Goal: Task Accomplishment & Management: Complete application form

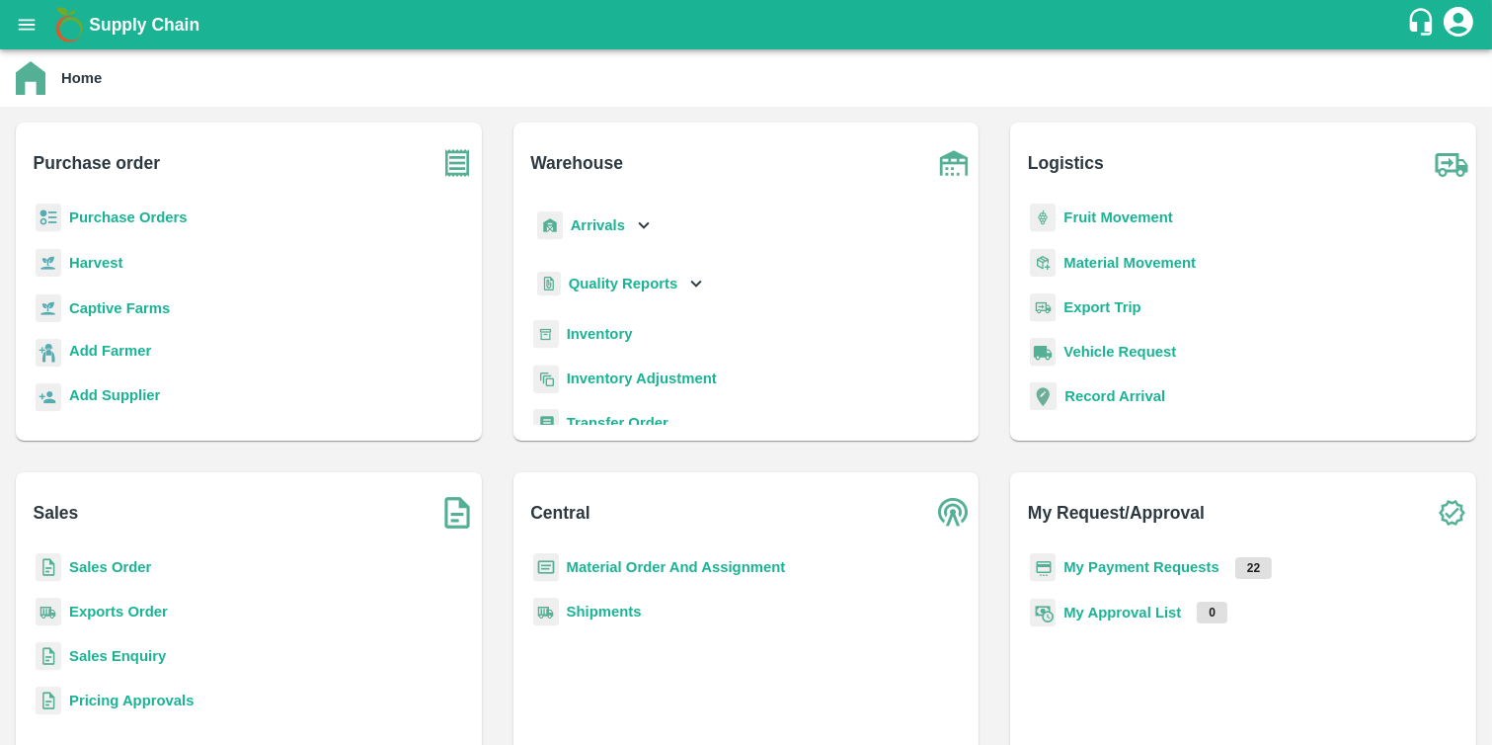
click at [141, 215] on b "Purchase Orders" at bounding box center [128, 217] width 119 height 16
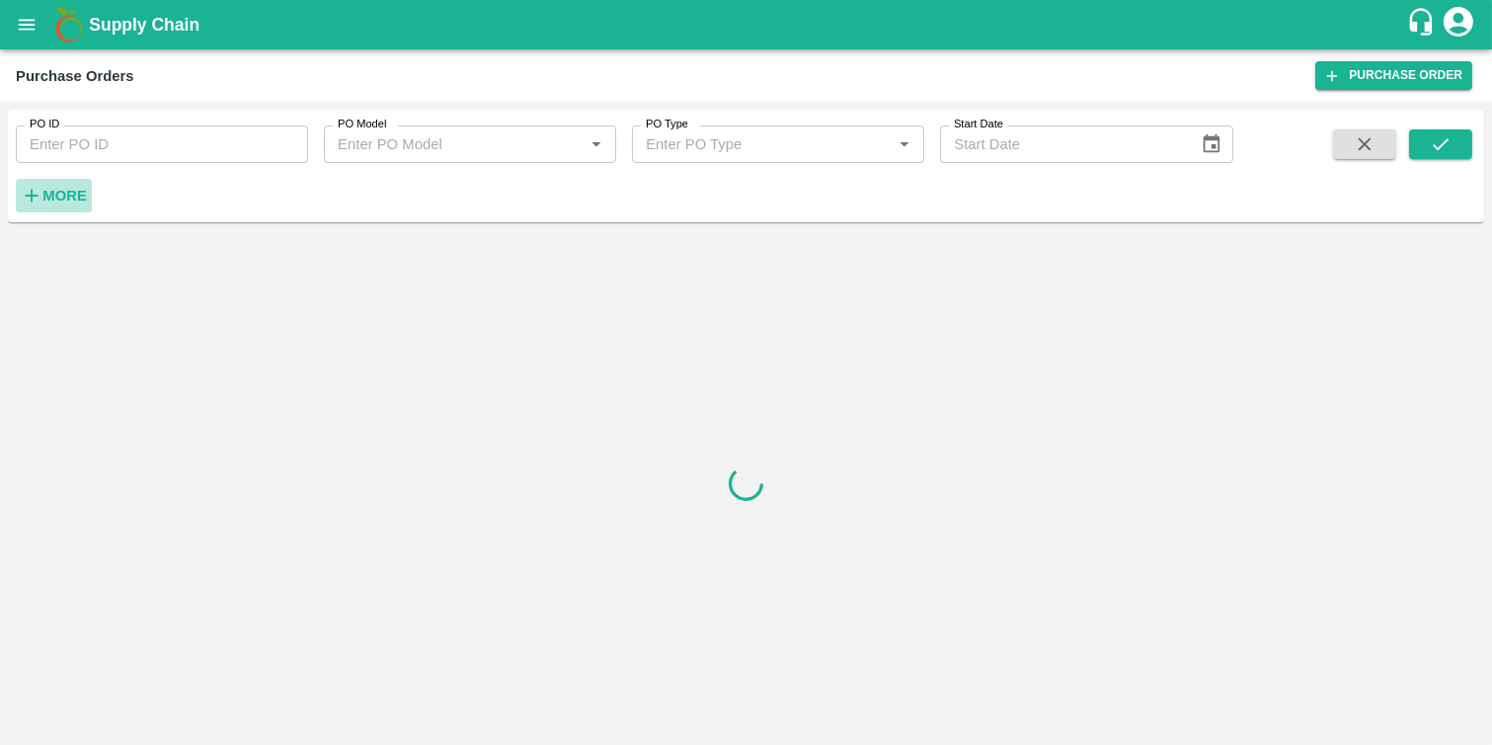
click at [49, 196] on strong "More" at bounding box center [64, 196] width 44 height 16
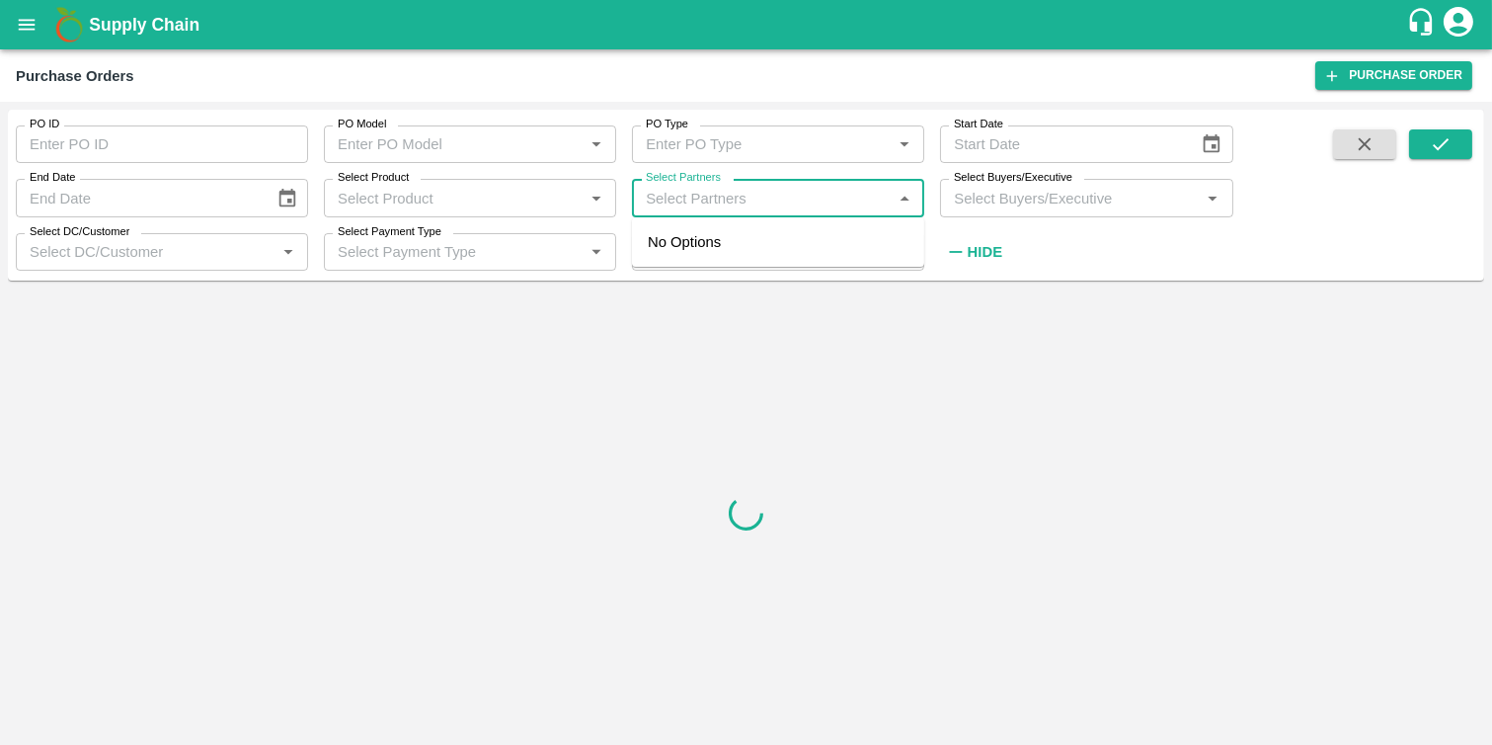
click at [738, 200] on input "Select Partners" at bounding box center [762, 198] width 248 height 26
paste input "9527937245"
type input "9527937245"
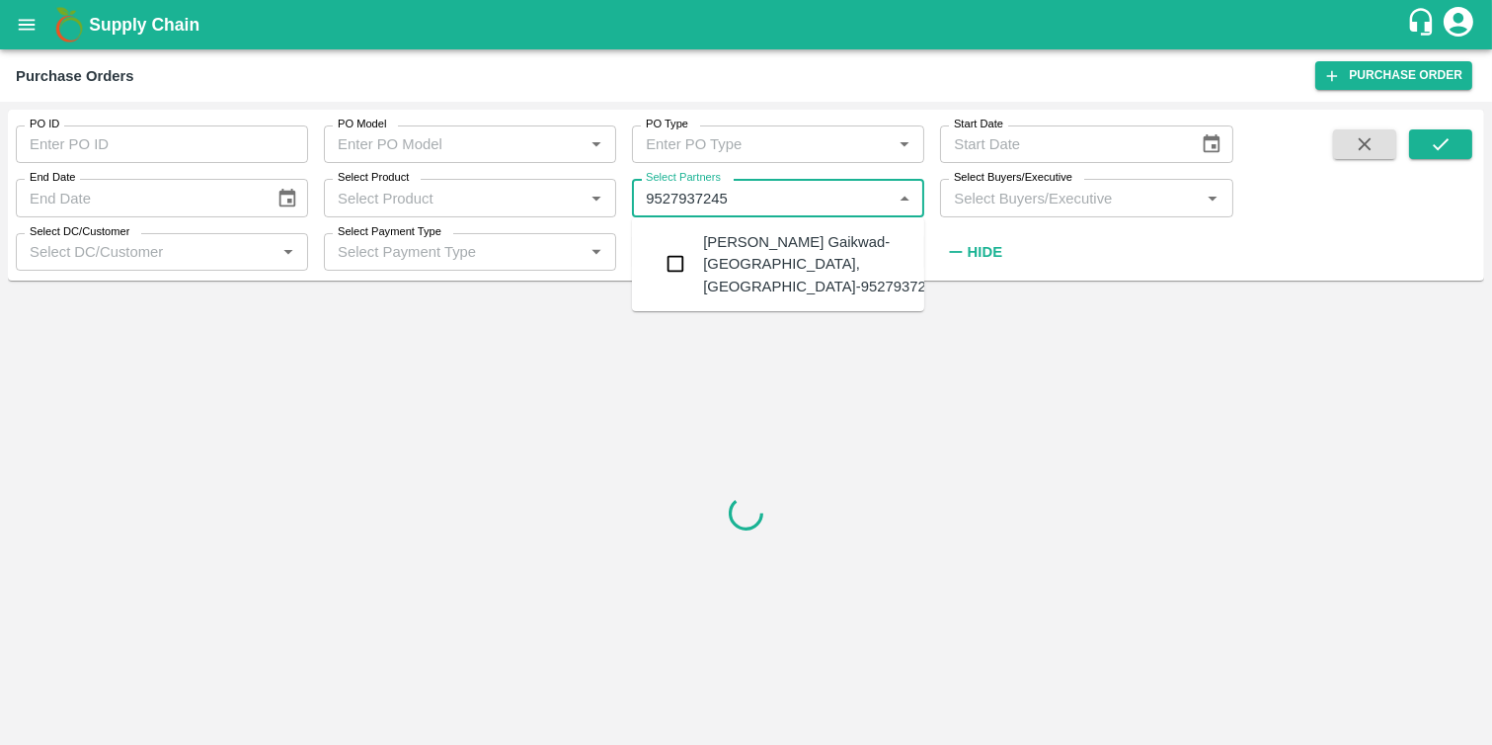
click at [716, 251] on div "Yogesh Sanpat Gaikwad-Palkhed, Nashik-9527937245" at bounding box center [822, 264] width 239 height 66
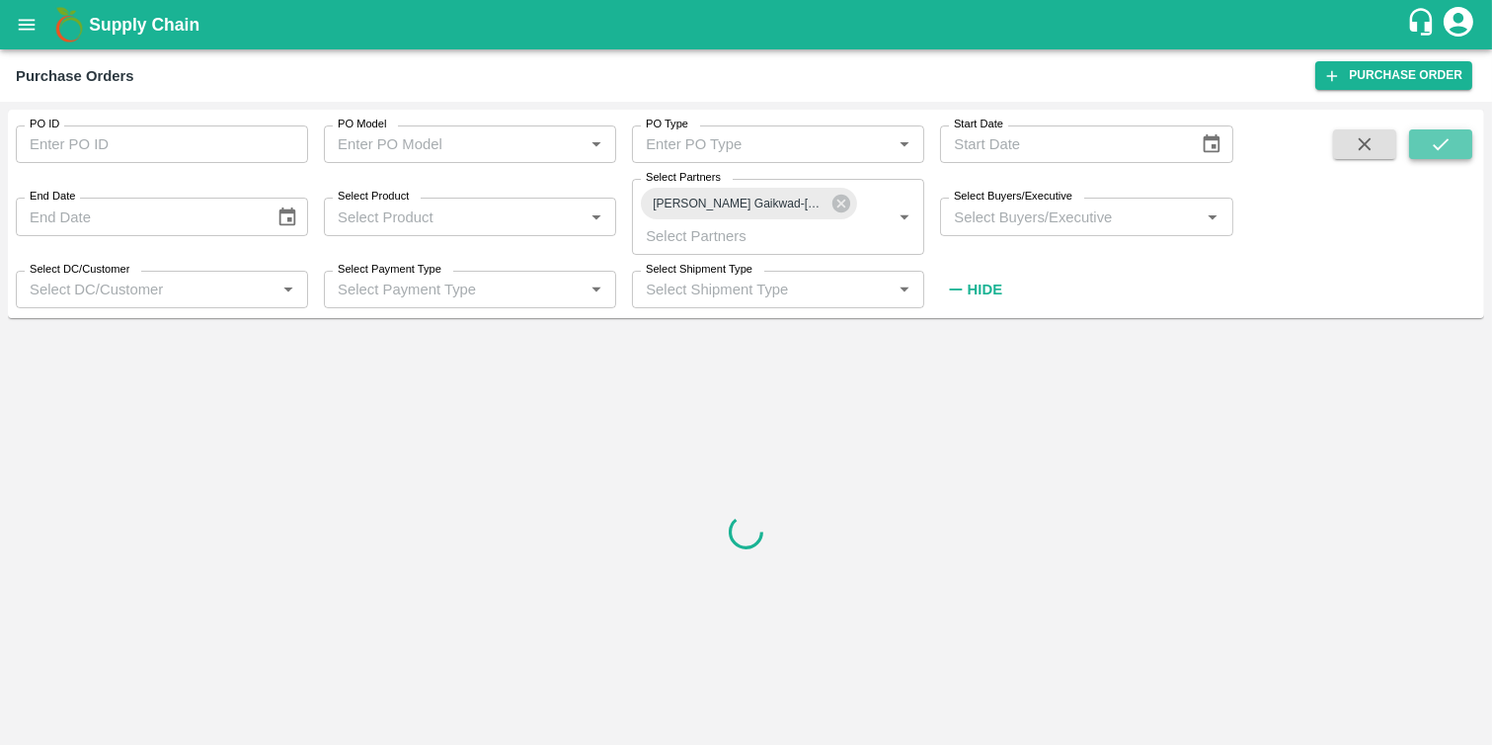
click at [1447, 142] on icon "submit" at bounding box center [1441, 144] width 22 height 22
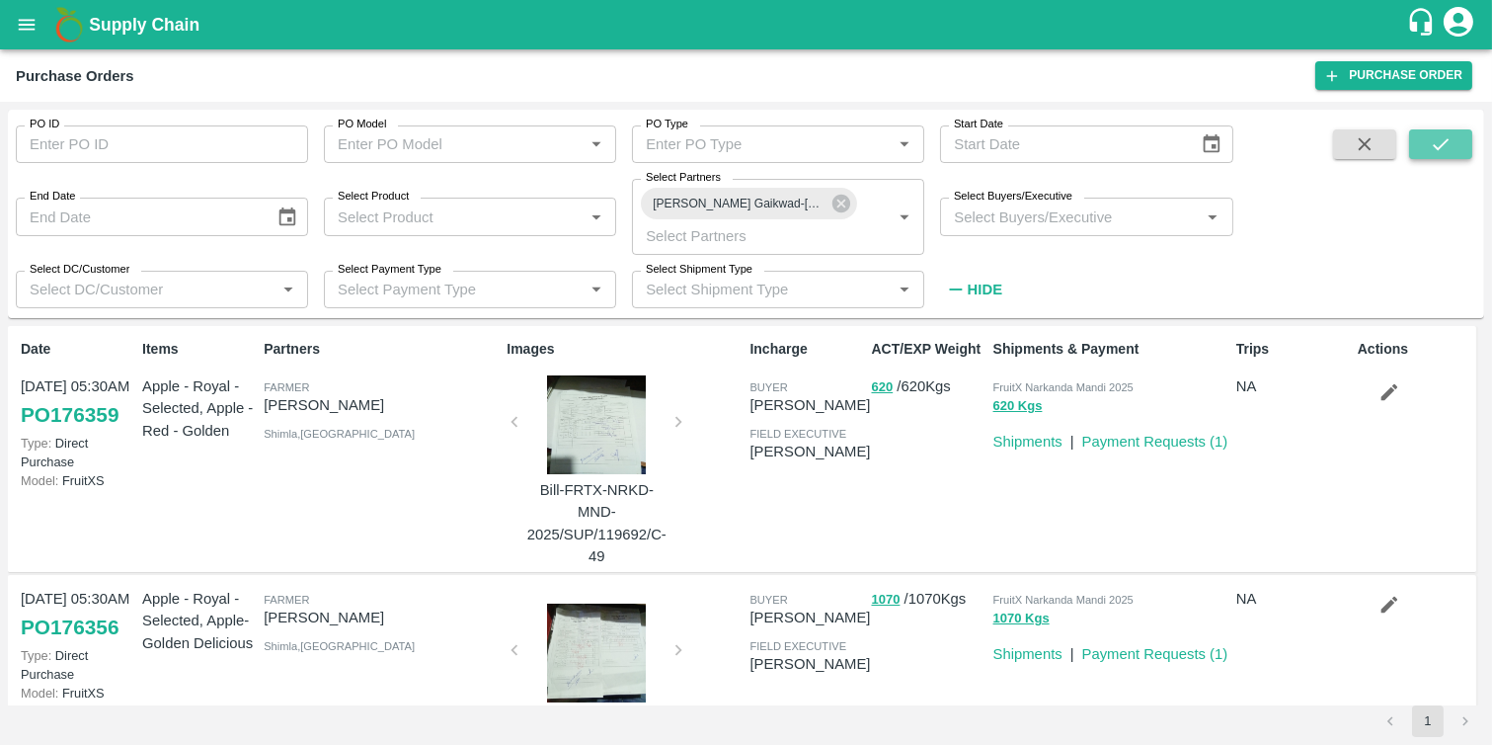
click at [1447, 142] on icon "submit" at bounding box center [1441, 144] width 22 height 22
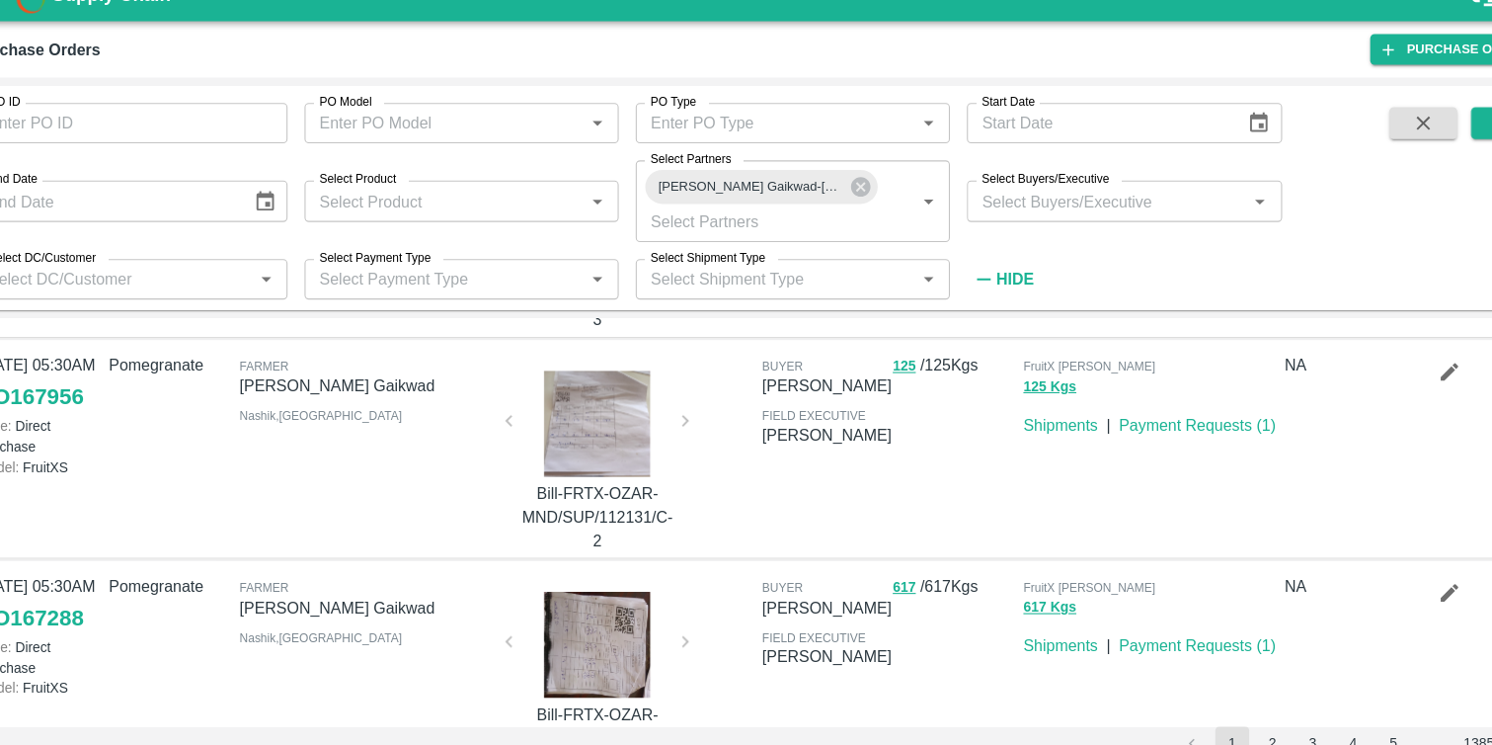
scroll to position [209, 0]
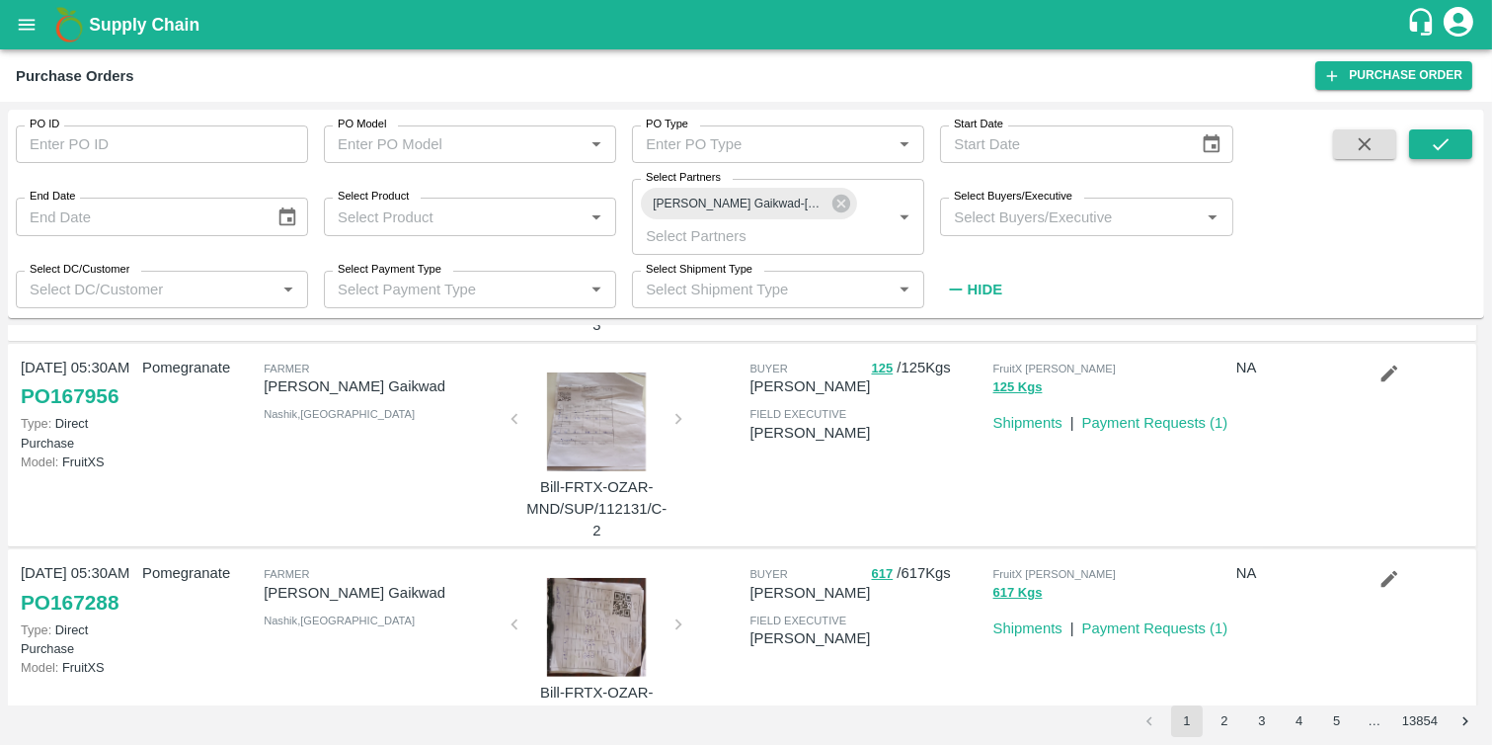
click at [1437, 156] on button "submit" at bounding box center [1440, 144] width 63 height 30
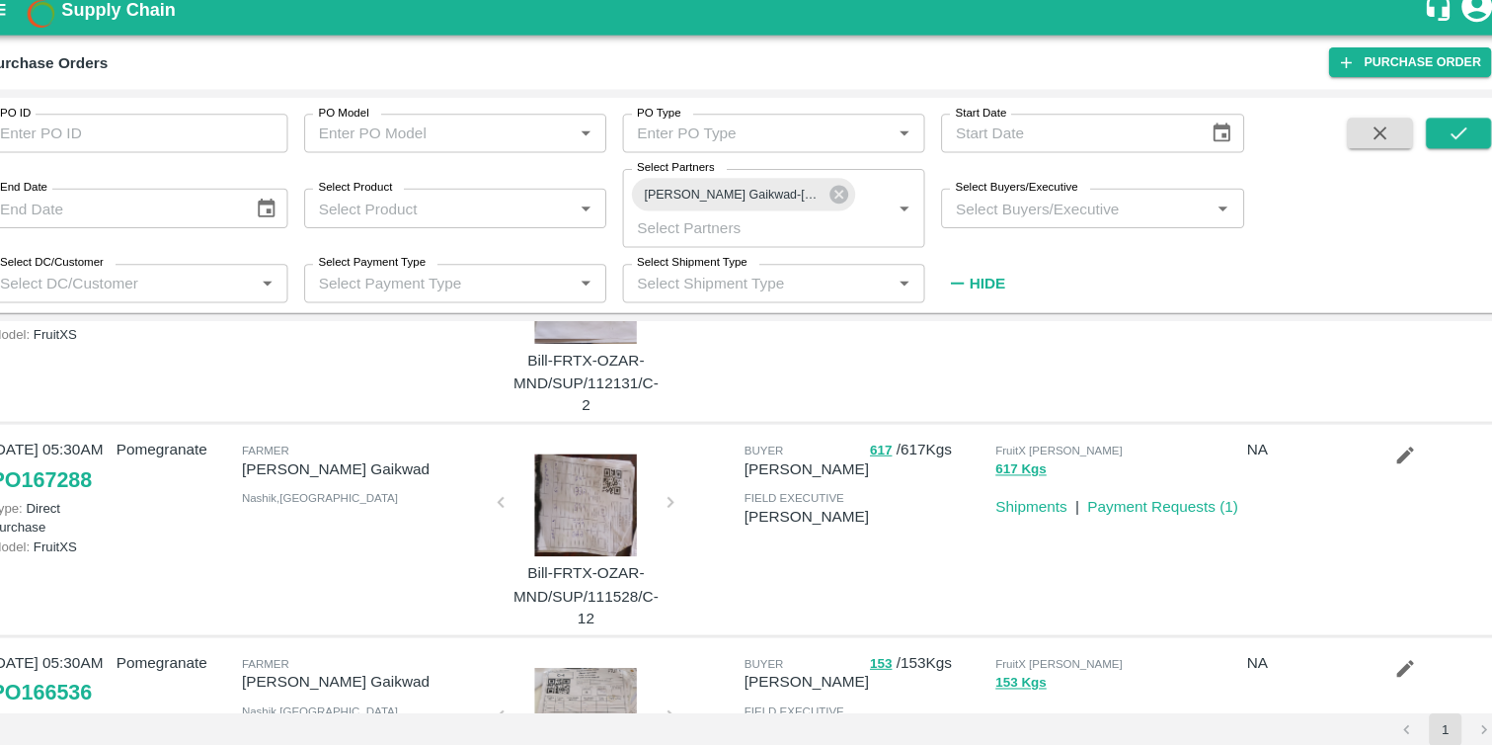
scroll to position [0, 0]
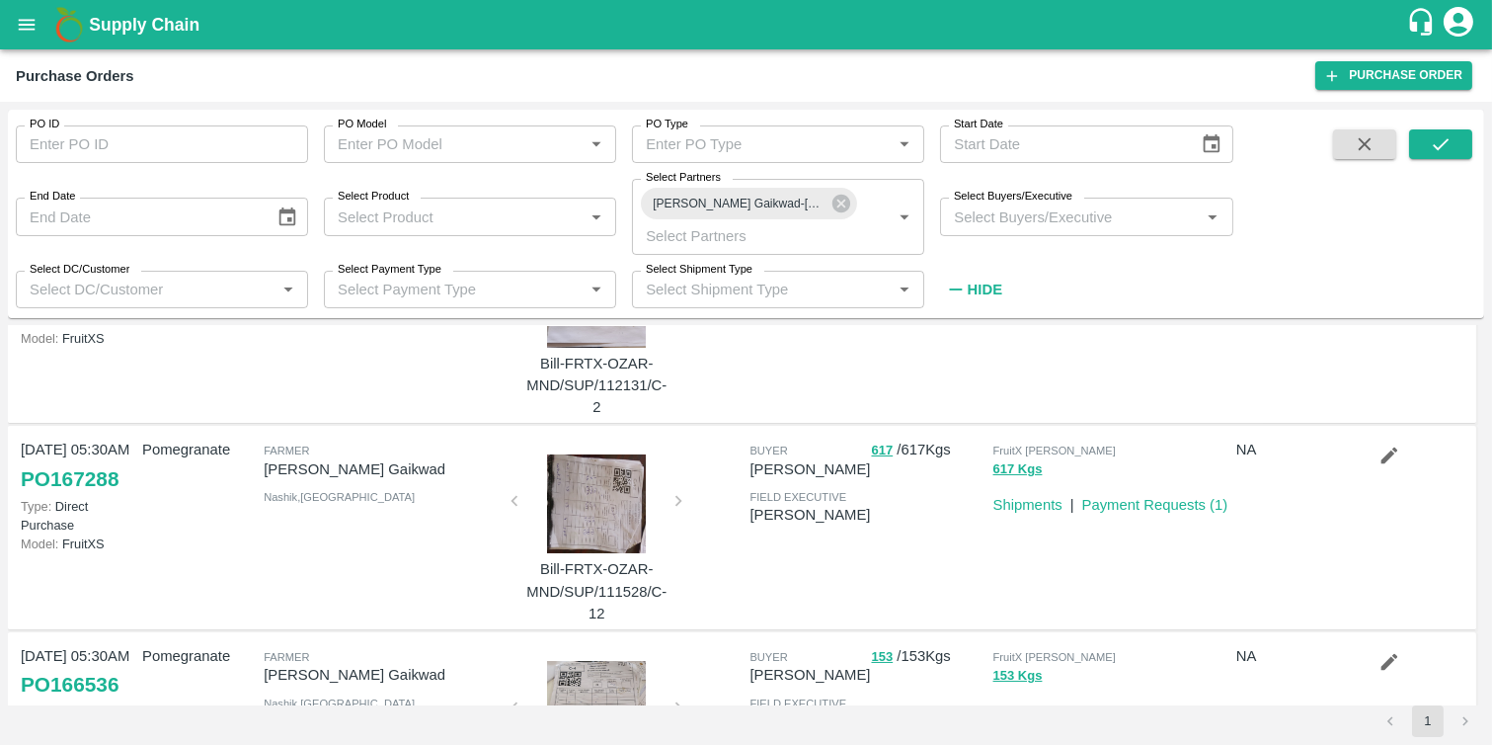
click at [620, 464] on div at bounding box center [596, 503] width 148 height 99
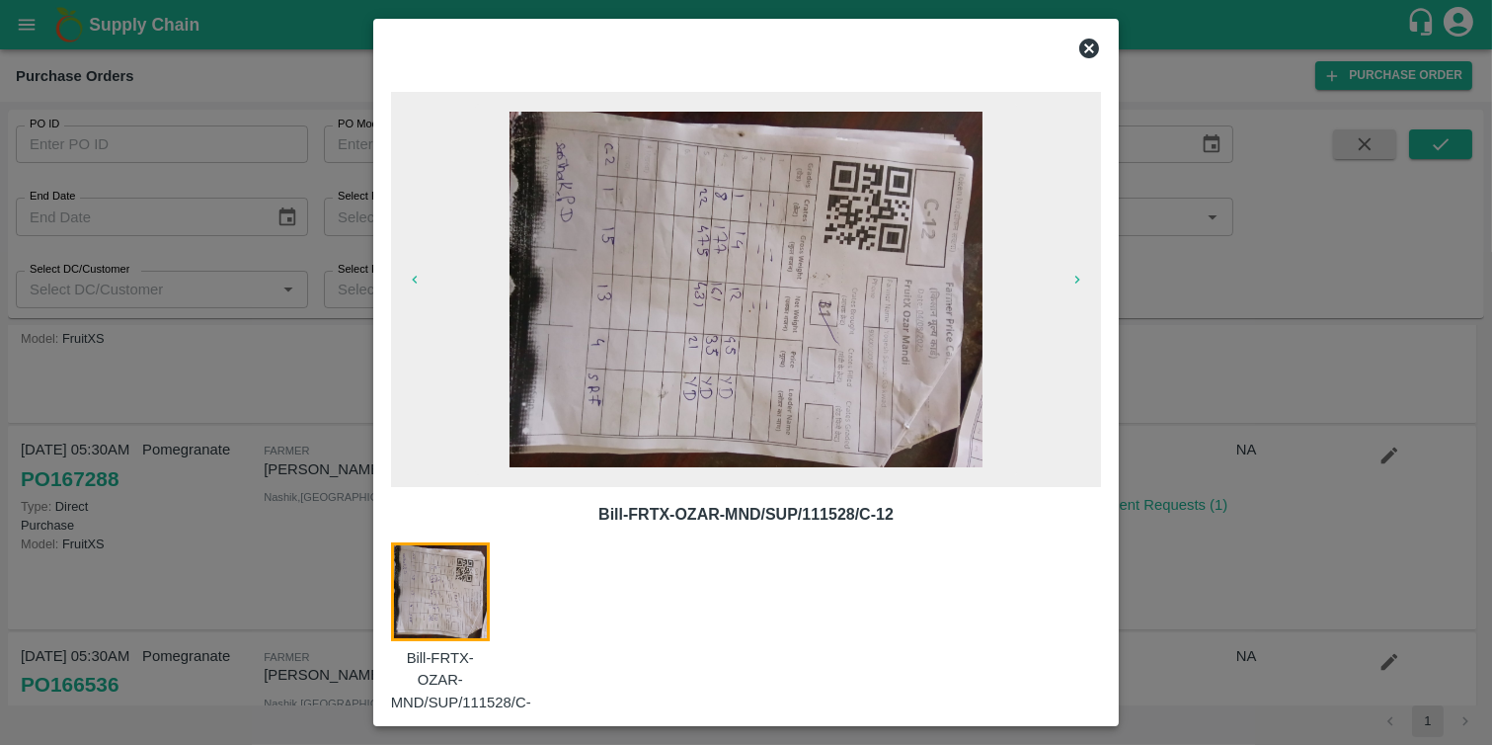
click at [1082, 44] on icon at bounding box center [1089, 49] width 20 height 20
